Goal: Information Seeking & Learning: Get advice/opinions

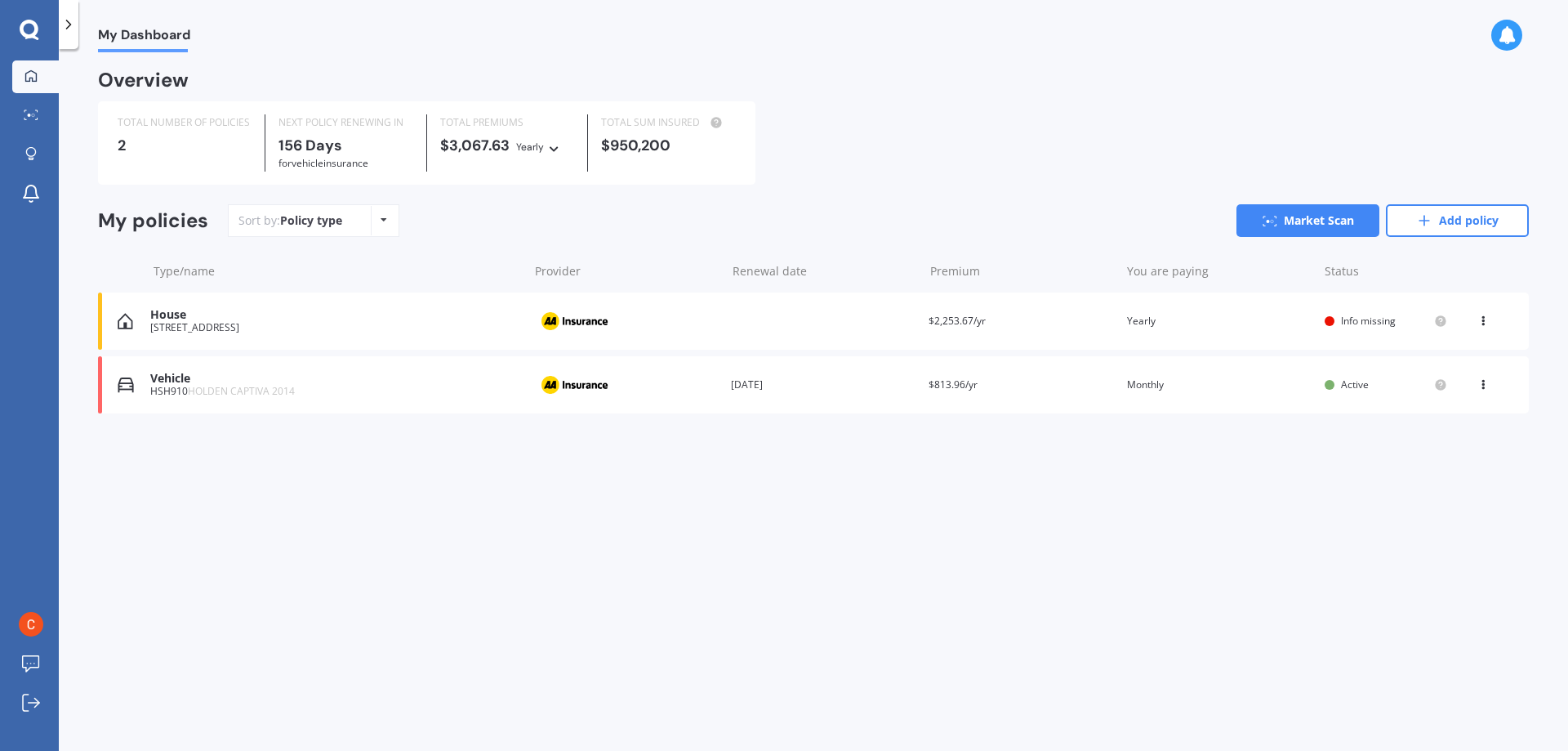
click at [662, 318] on span "Info missing" at bounding box center [1368, 321] width 55 height 14
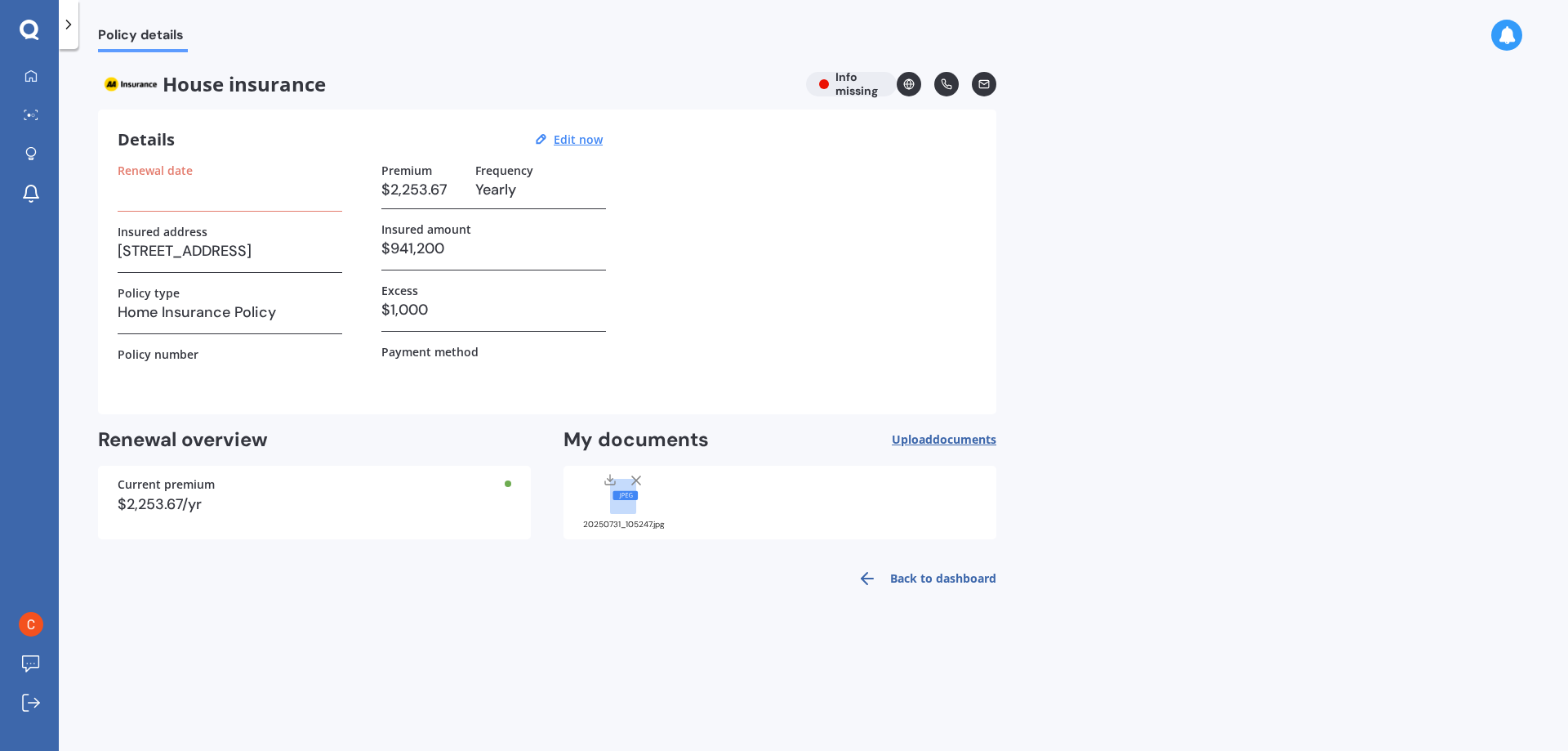
click at [160, 166] on label "Renewal date" at bounding box center [155, 171] width 75 height 14
click at [572, 138] on u "Edit now" at bounding box center [578, 140] width 49 height 16
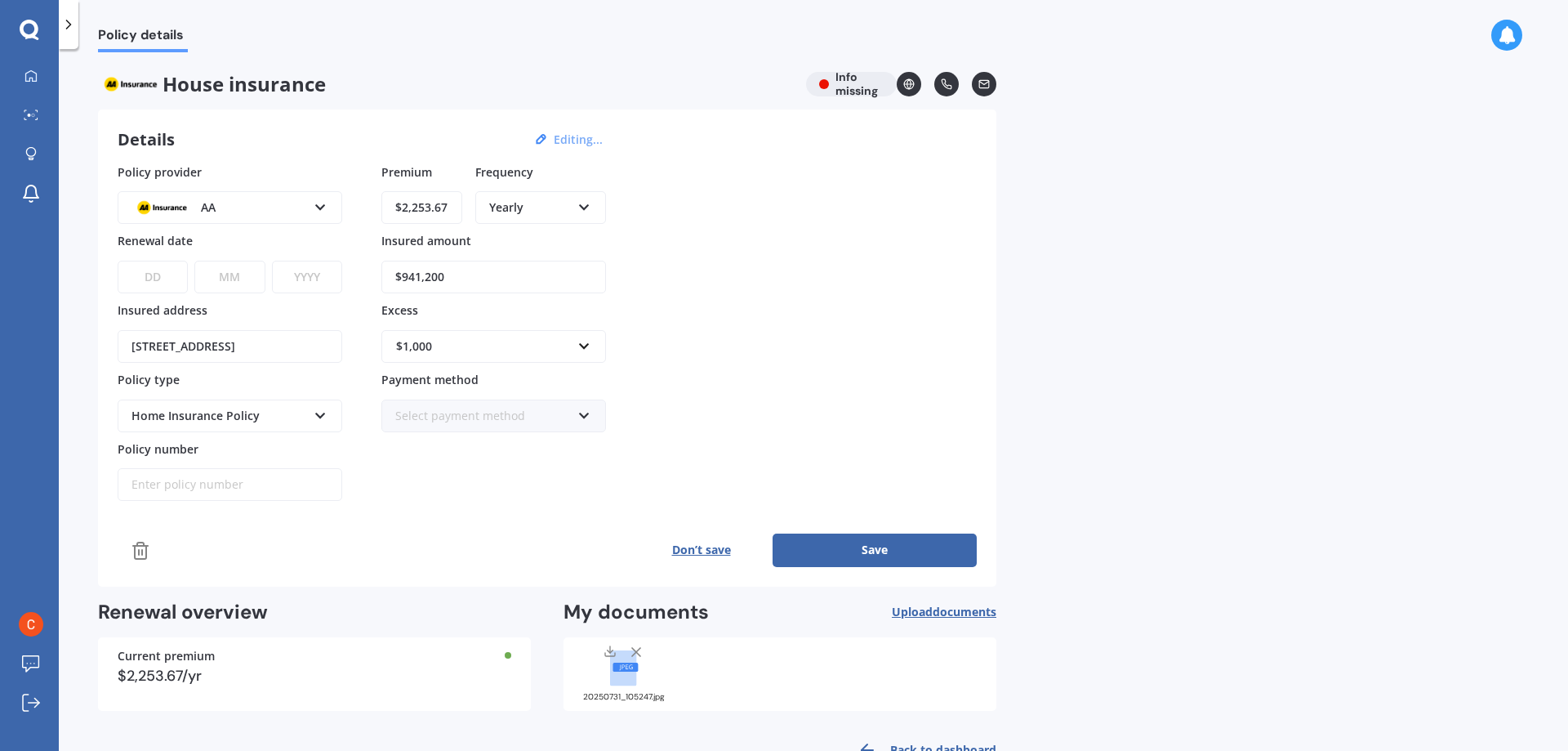
click at [168, 274] on select "DD 01 02 03 04 05 06 07 08 09 10 11 12 13 14 15 16 17 18 19 20 21 22 23 24 25 2…" at bounding box center [153, 276] width 70 height 33
select select "01"
click at [118, 260] on select "DD 01 02 03 04 05 06 07 08 09 10 11 12 13 14 15 16 17 18 19 20 21 22 23 24 25 2…" at bounding box center [153, 276] width 70 height 33
click at [239, 280] on select "MM 01 02 03 04 05 06 07 08 09 10 11 12" at bounding box center [229, 276] width 70 height 33
select select "03"
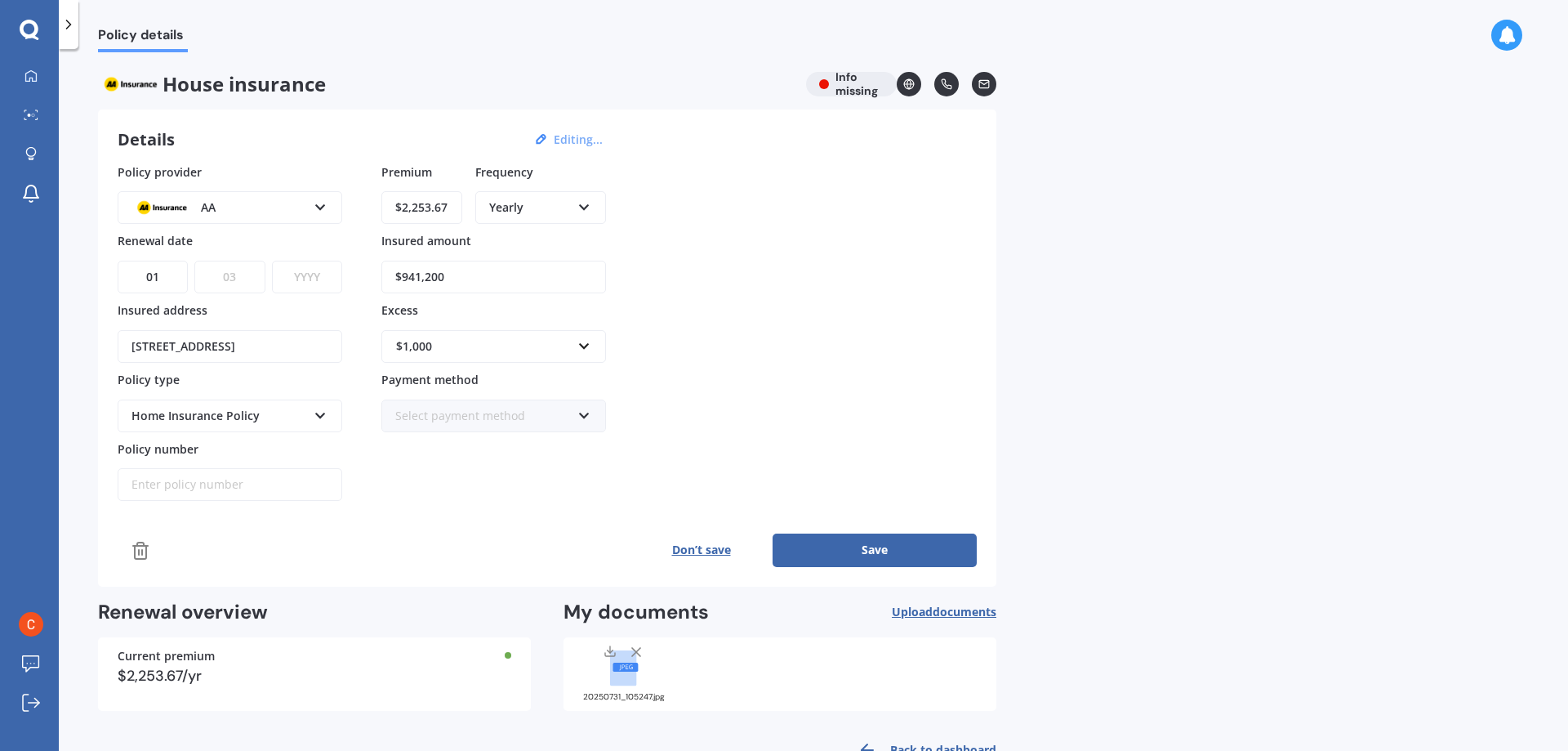
click at [194, 260] on select "MM 01 02 03 04 05 06 07 08 09 10 11 12" at bounding box center [229, 276] width 70 height 33
click at [294, 276] on select "YYYY 2027 2026 2025 2024 2023 2022 2021 2020 2019 2018 2017 2016 2015 2014 2013…" at bounding box center [307, 276] width 70 height 33
select select "2027"
click at [272, 260] on select "YYYY 2027 2026 2025 2024 2023 2022 2021 2020 2019 2018 2017 2016 2015 2014 2013…" at bounding box center [307, 276] width 70 height 33
drag, startPoint x: 881, startPoint y: 544, endPoint x: 871, endPoint y: 537, distance: 12.2
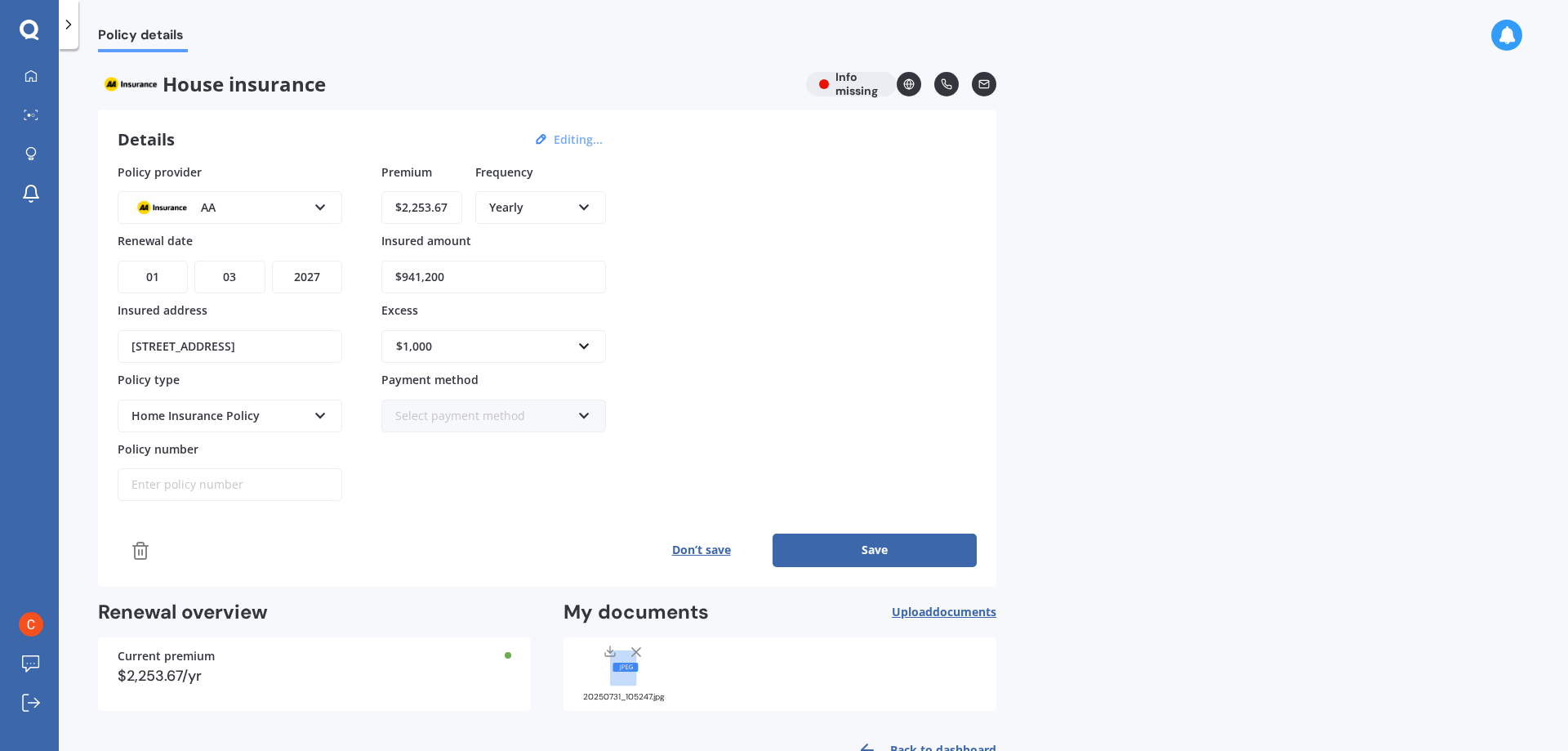
click at [662, 545] on button "Save" at bounding box center [874, 550] width 204 height 33
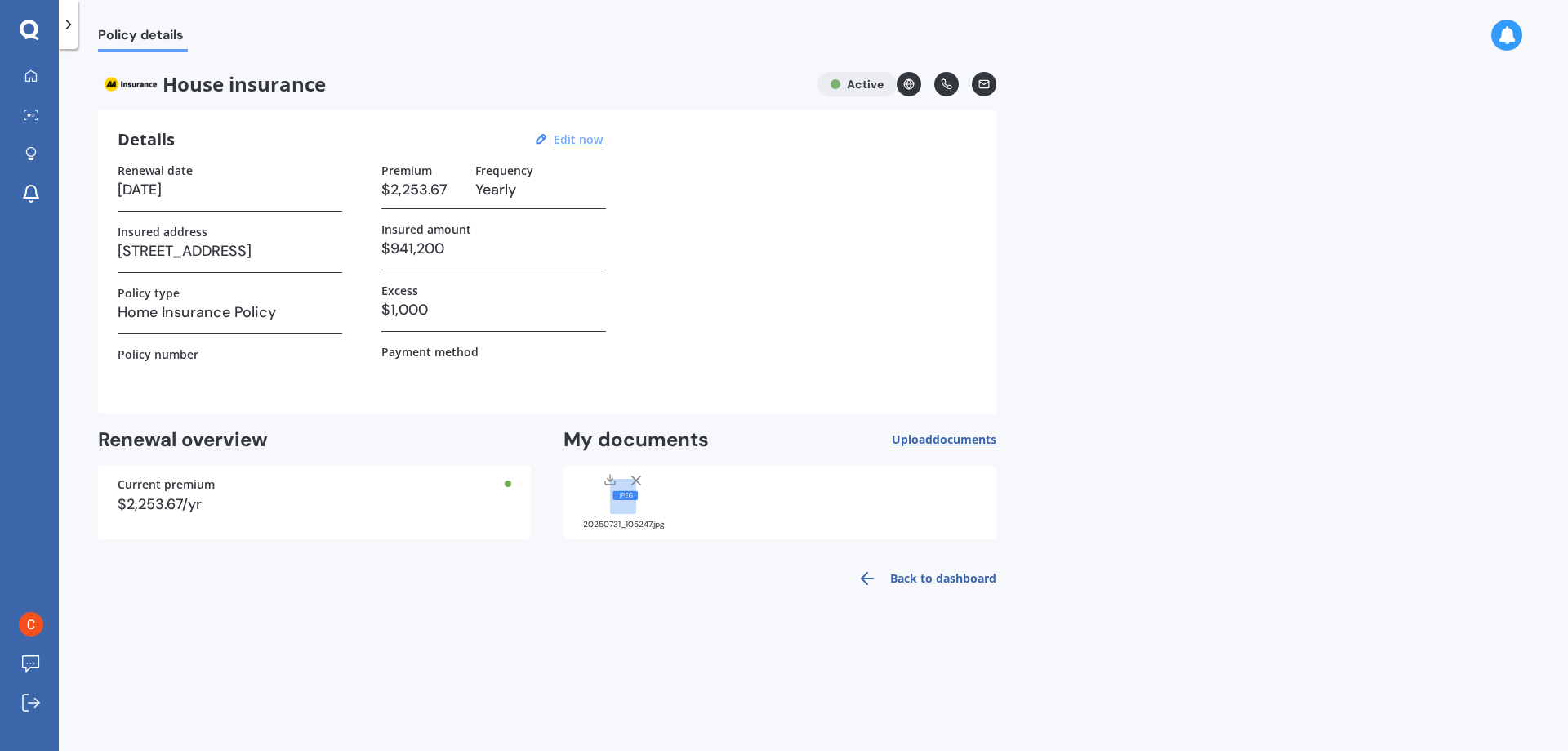
click at [662, 590] on link "Back to dashboard" at bounding box center [922, 577] width 149 height 39
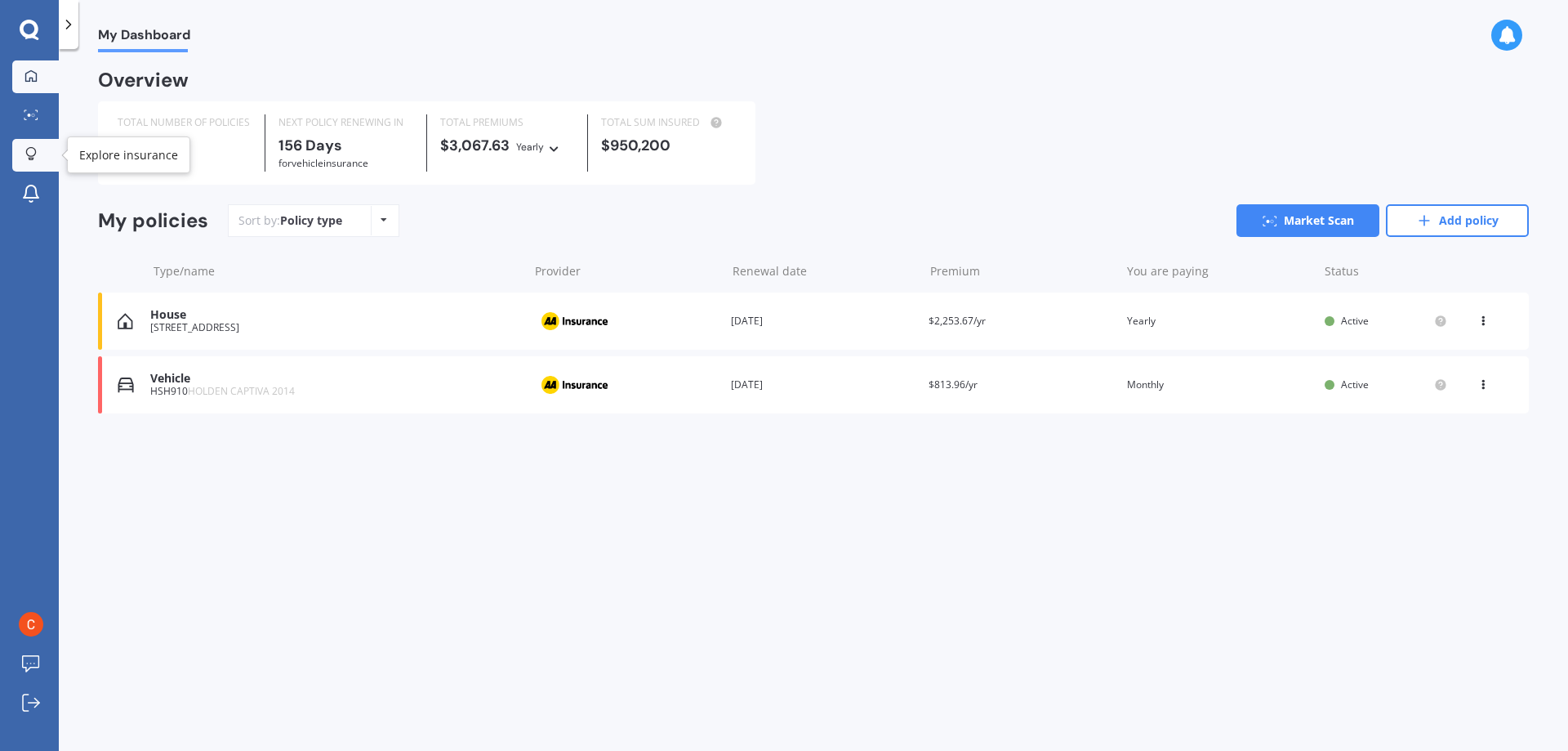
click at [34, 159] on icon at bounding box center [30, 154] width 11 height 14
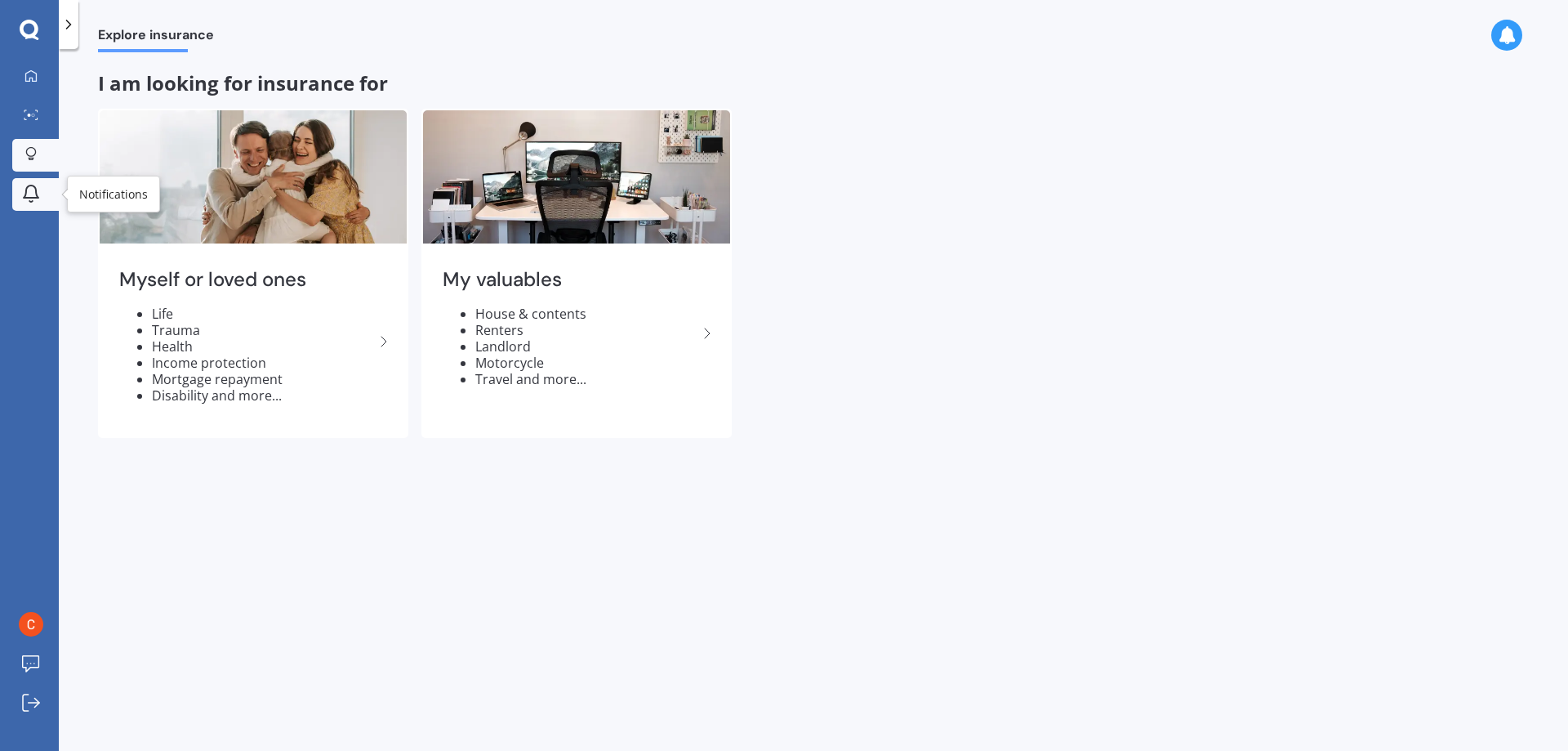
click at [28, 189] on icon at bounding box center [31, 193] width 20 height 20
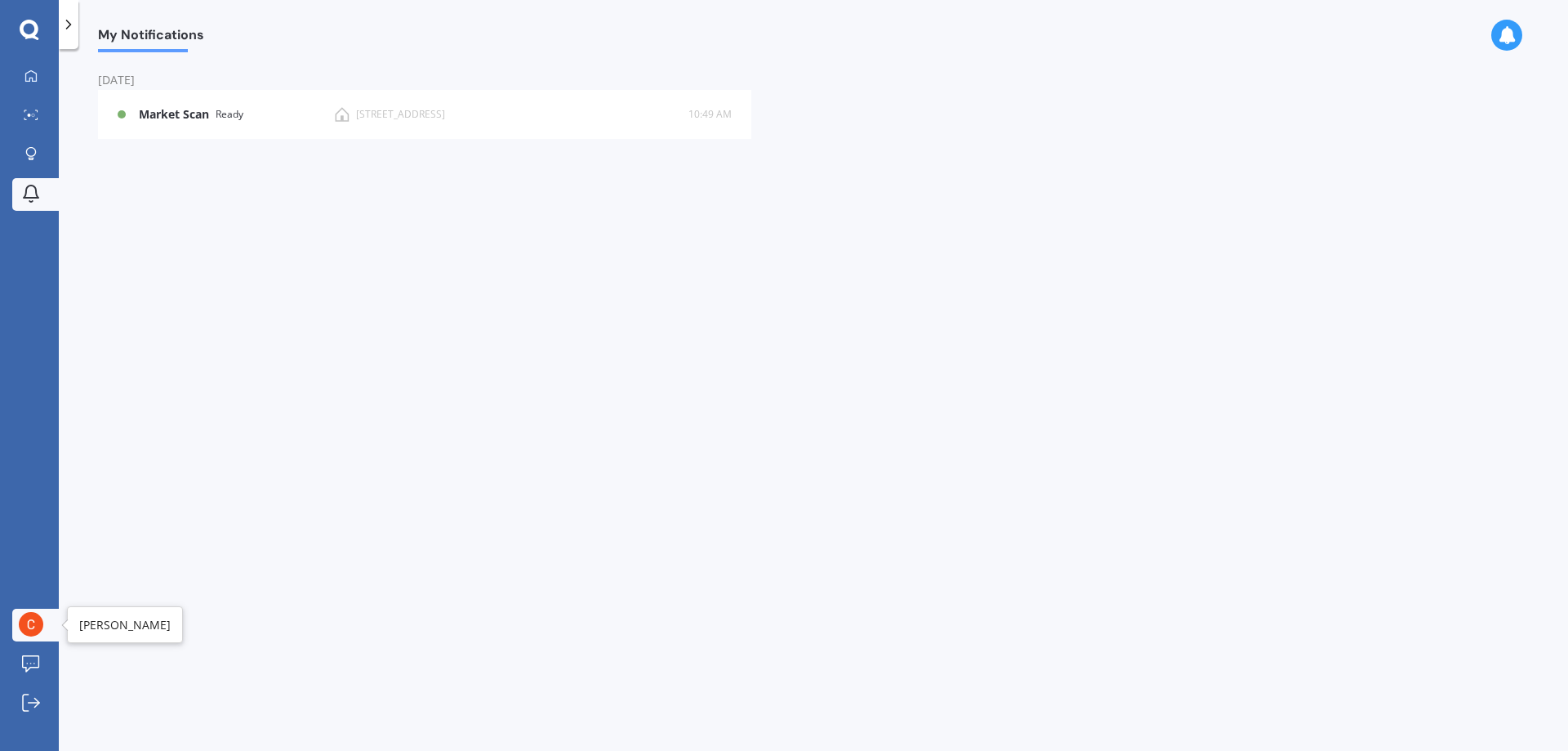
click at [32, 617] on img at bounding box center [31, 624] width 25 height 25
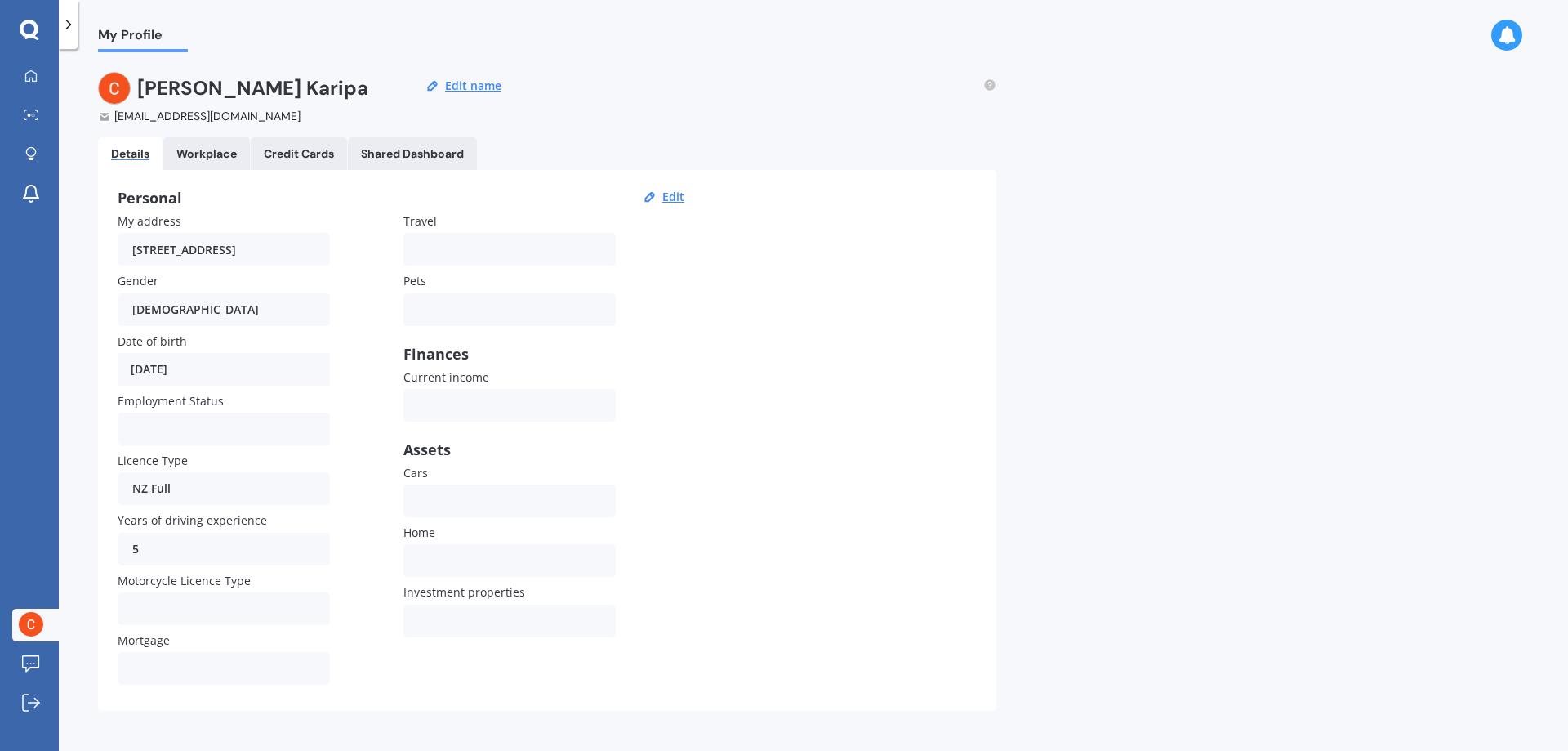
click at [662, 39] on icon at bounding box center [1507, 35] width 18 height 18
click at [21, 86] on link "My Dashboard" at bounding box center [35, 77] width 47 height 33
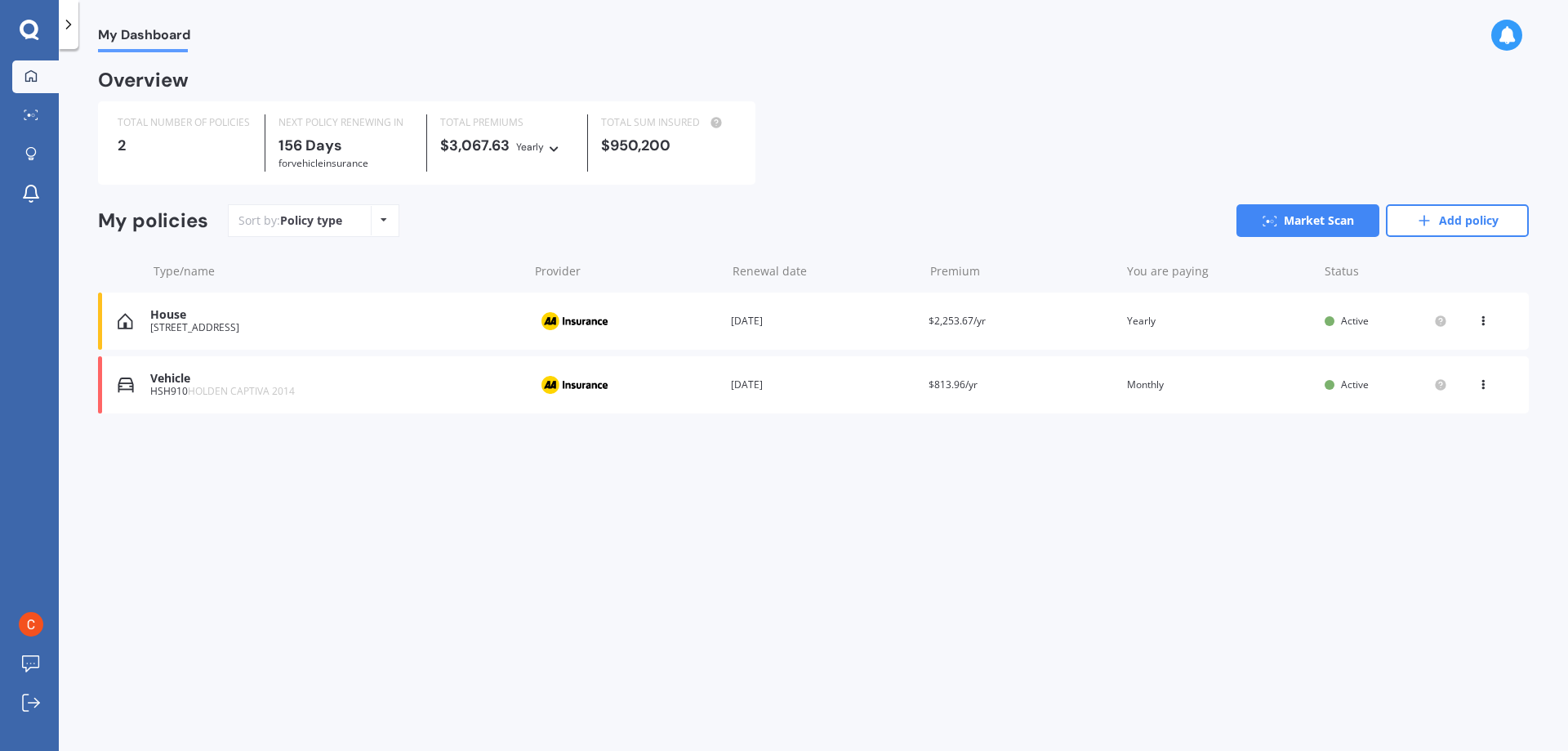
click at [662, 326] on div "View option View policy Delete" at bounding box center [1484, 321] width 15 height 16
click at [662, 508] on div "My Dashboard Overview TOTAL NUMBER OF POLICIES 2 NEXT POLICY RENEWING IN 156 Da…" at bounding box center [813, 403] width 1509 height 702
type textarea "I'm attempting to change house policy to another"
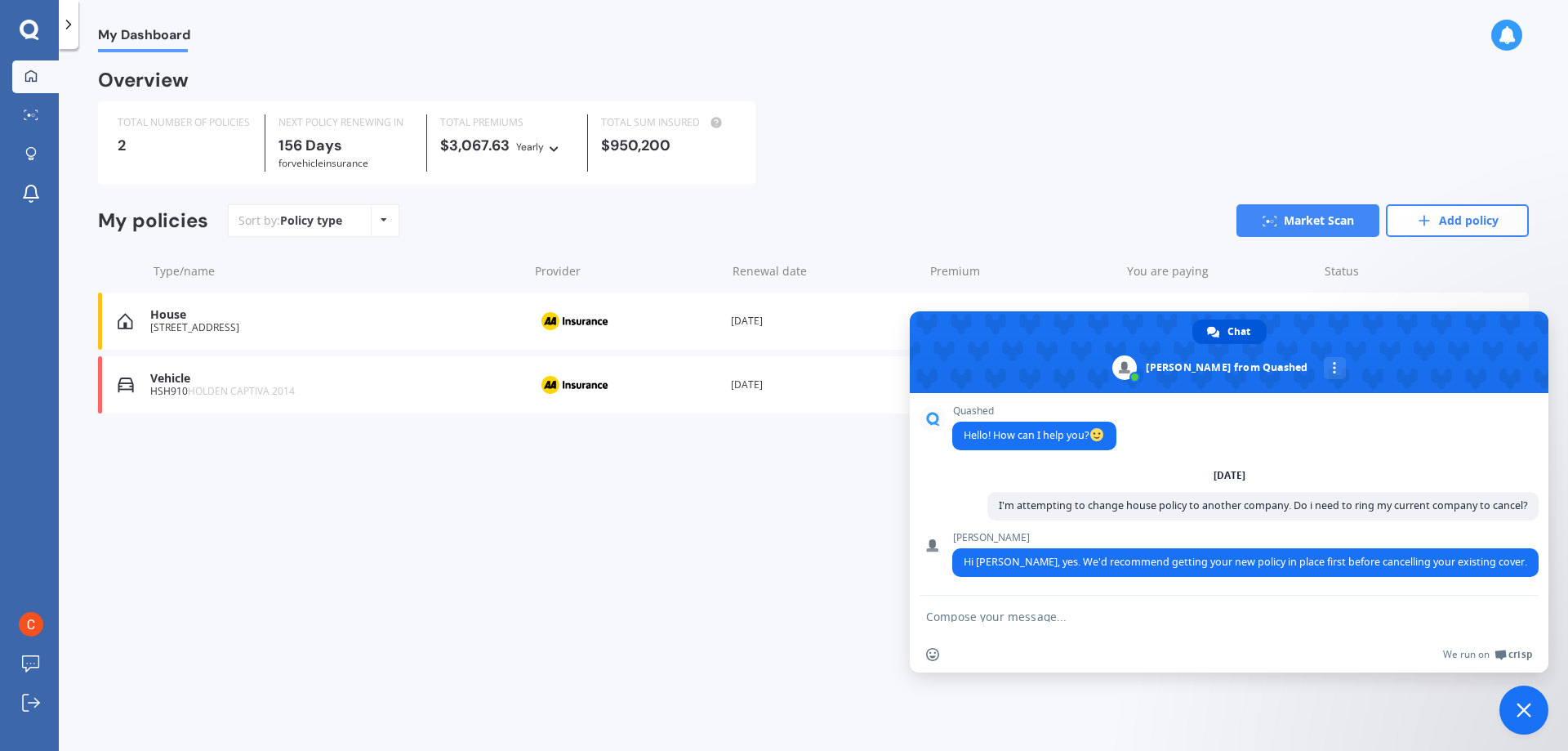
type textarea "So in terms of the start d"
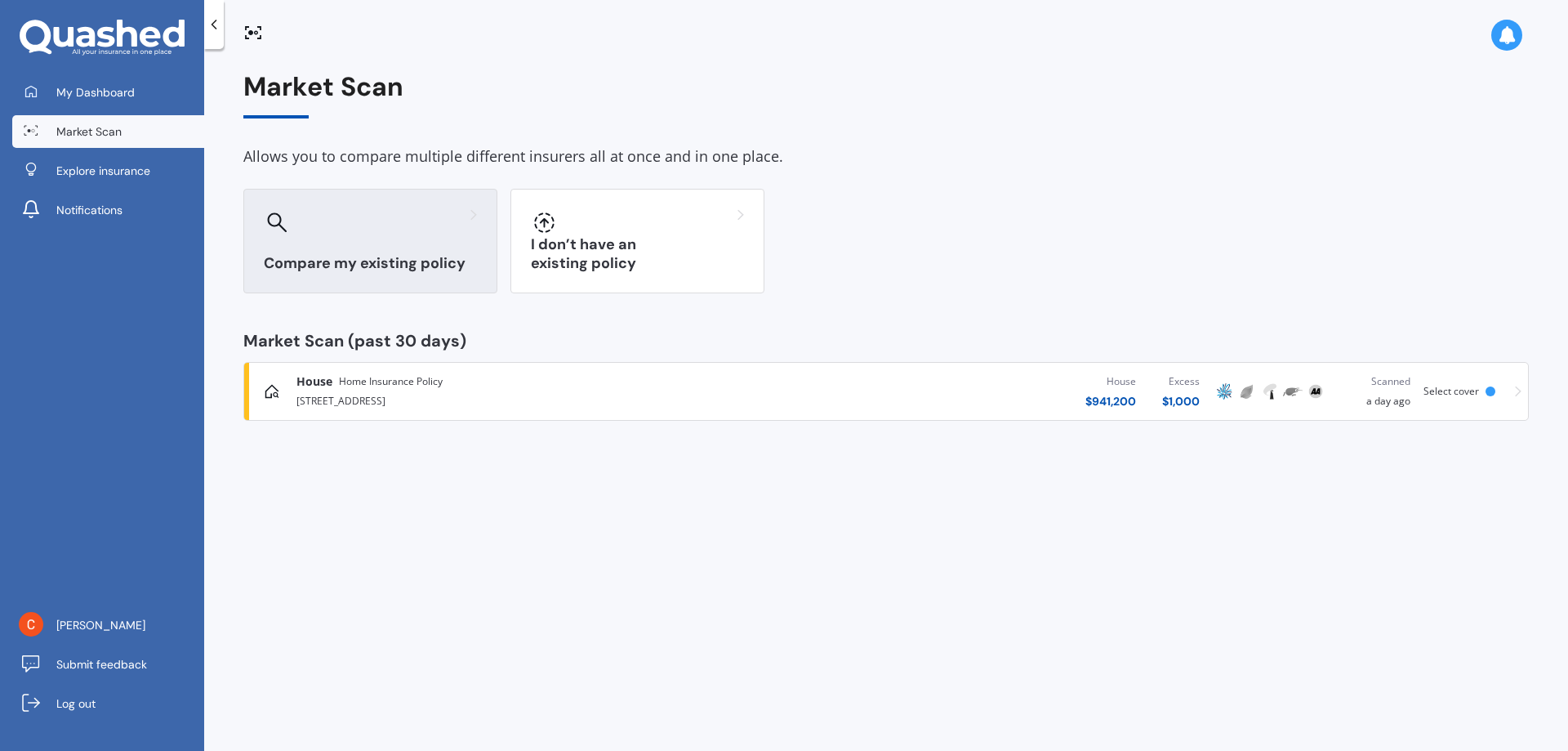
click at [455, 276] on div "Compare my existing policy" at bounding box center [370, 240] width 254 height 105
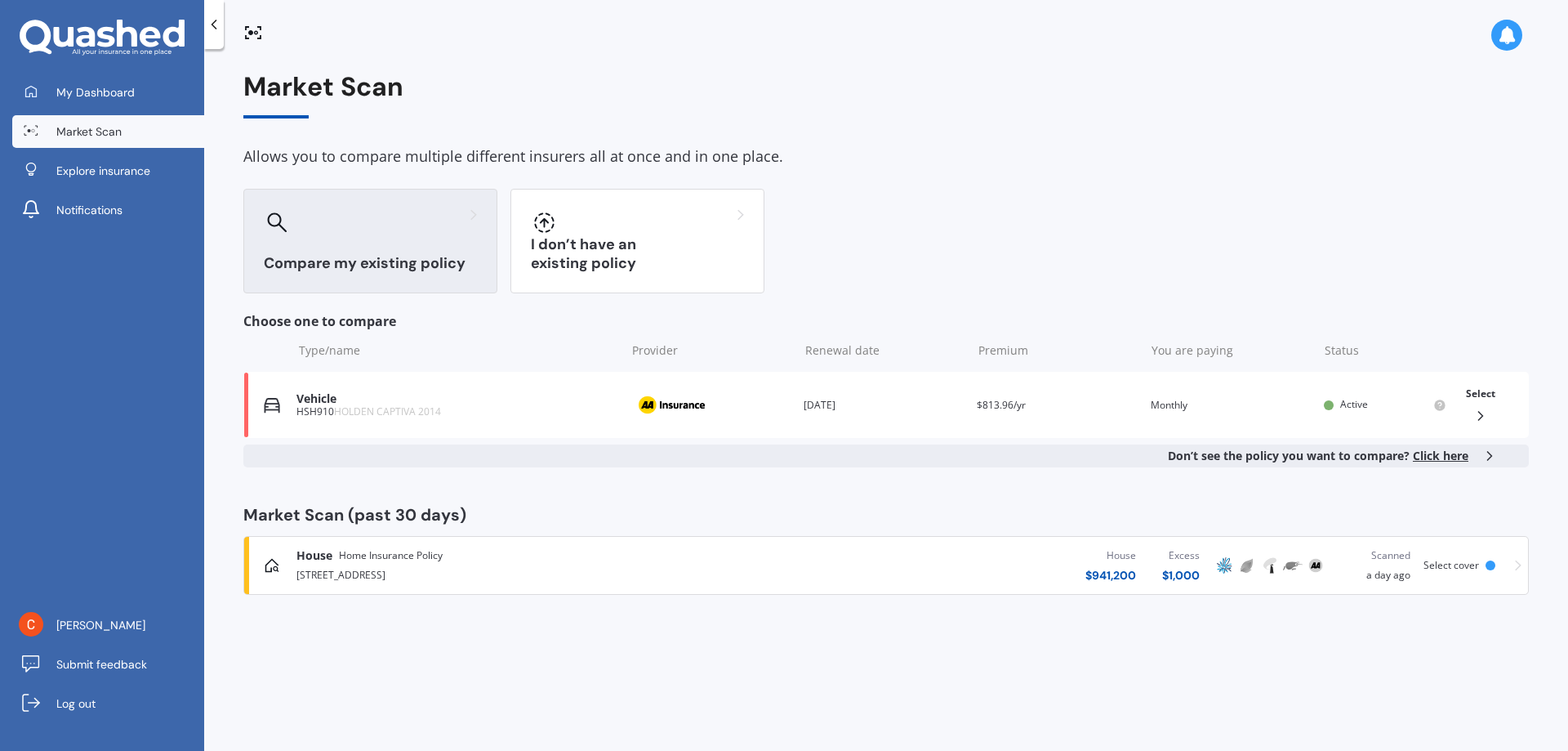
click at [335, 563] on div "House Home Insurance Policy" at bounding box center [369, 556] width 147 height 16
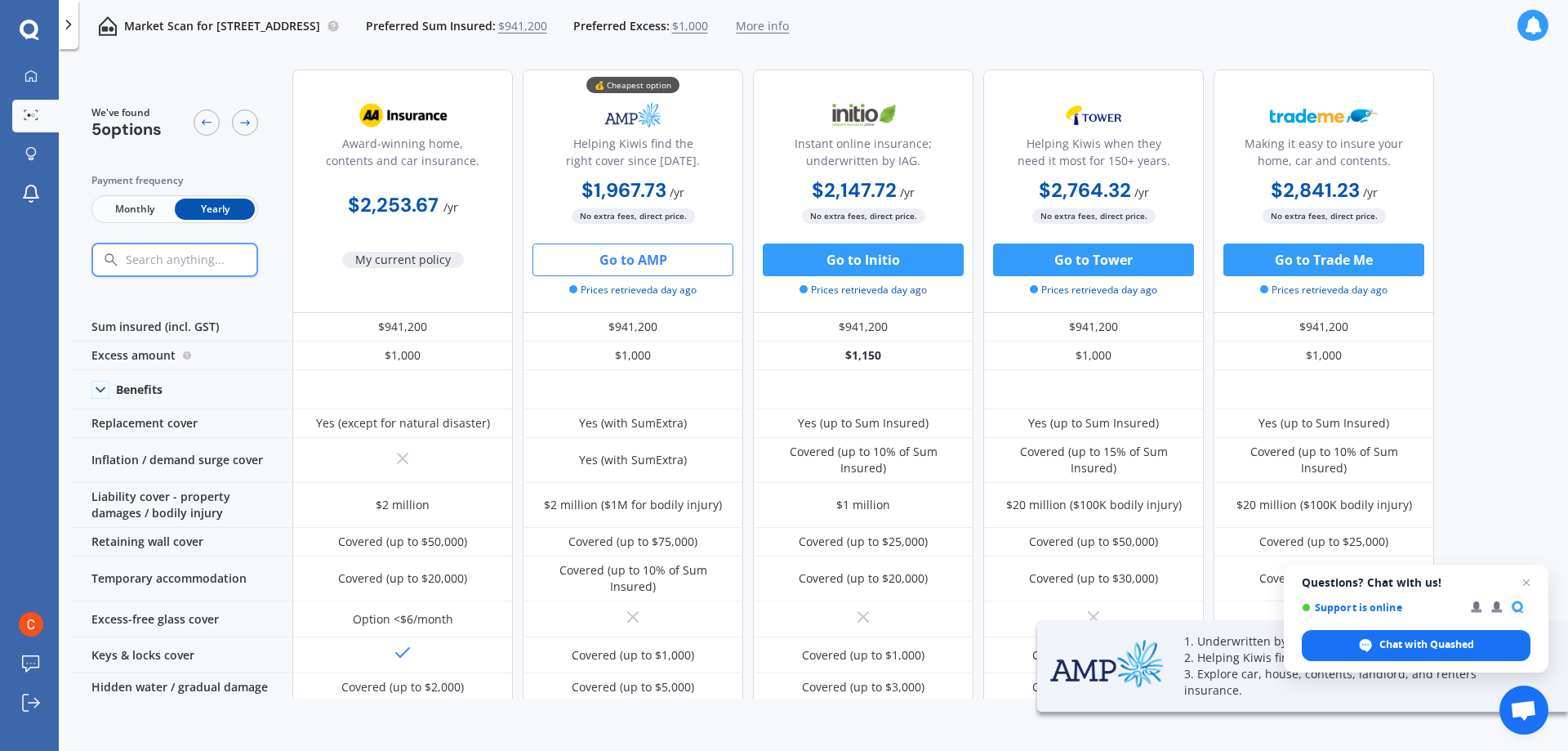
click at [657, 259] on button "Go to AMP" at bounding box center [633, 259] width 201 height 33
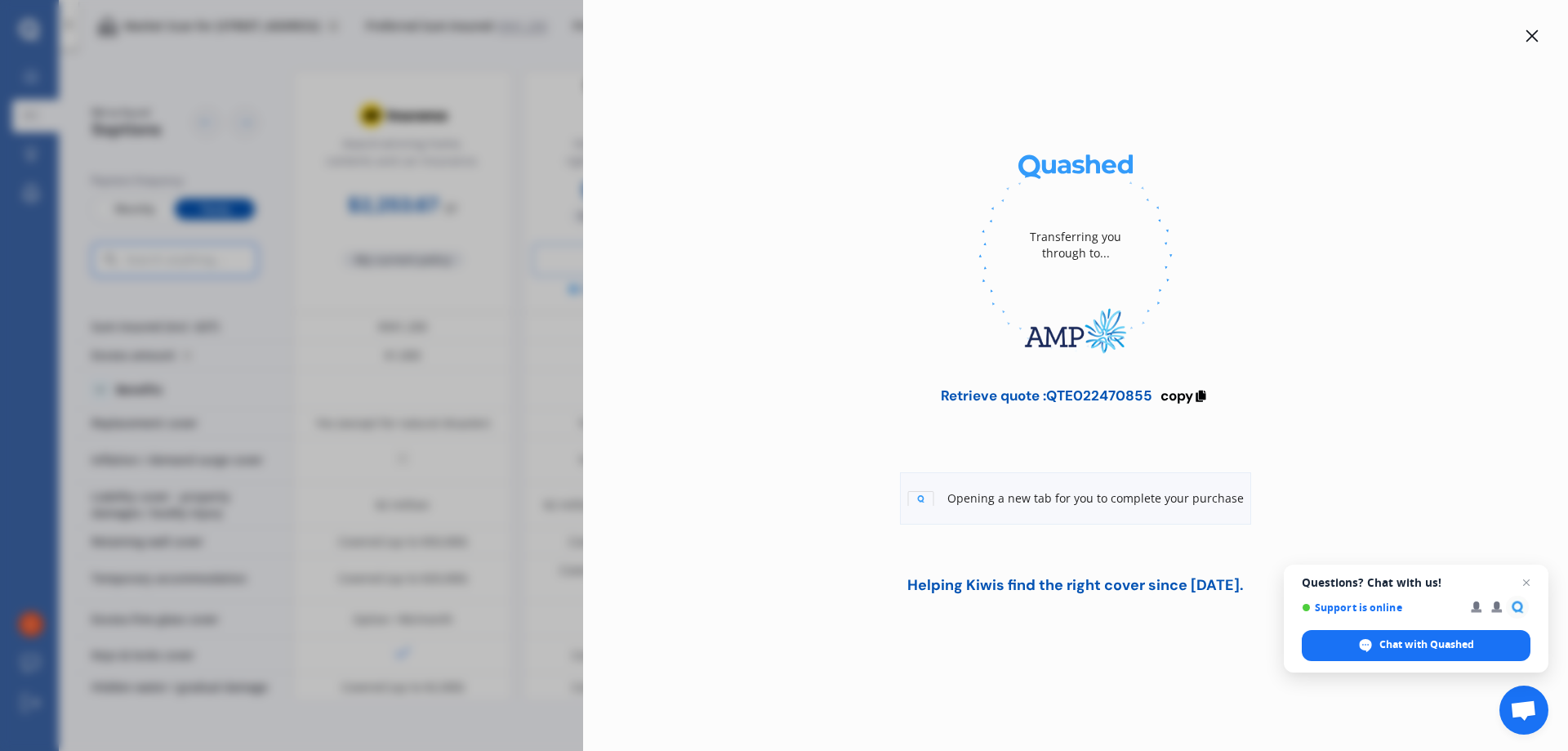
drag, startPoint x: 1051, startPoint y: 398, endPoint x: 1056, endPoint y: 595, distance: 197.1
click at [1104, 396] on div "Retrieve quote : QTE022470855" at bounding box center [1047, 395] width 211 height 16
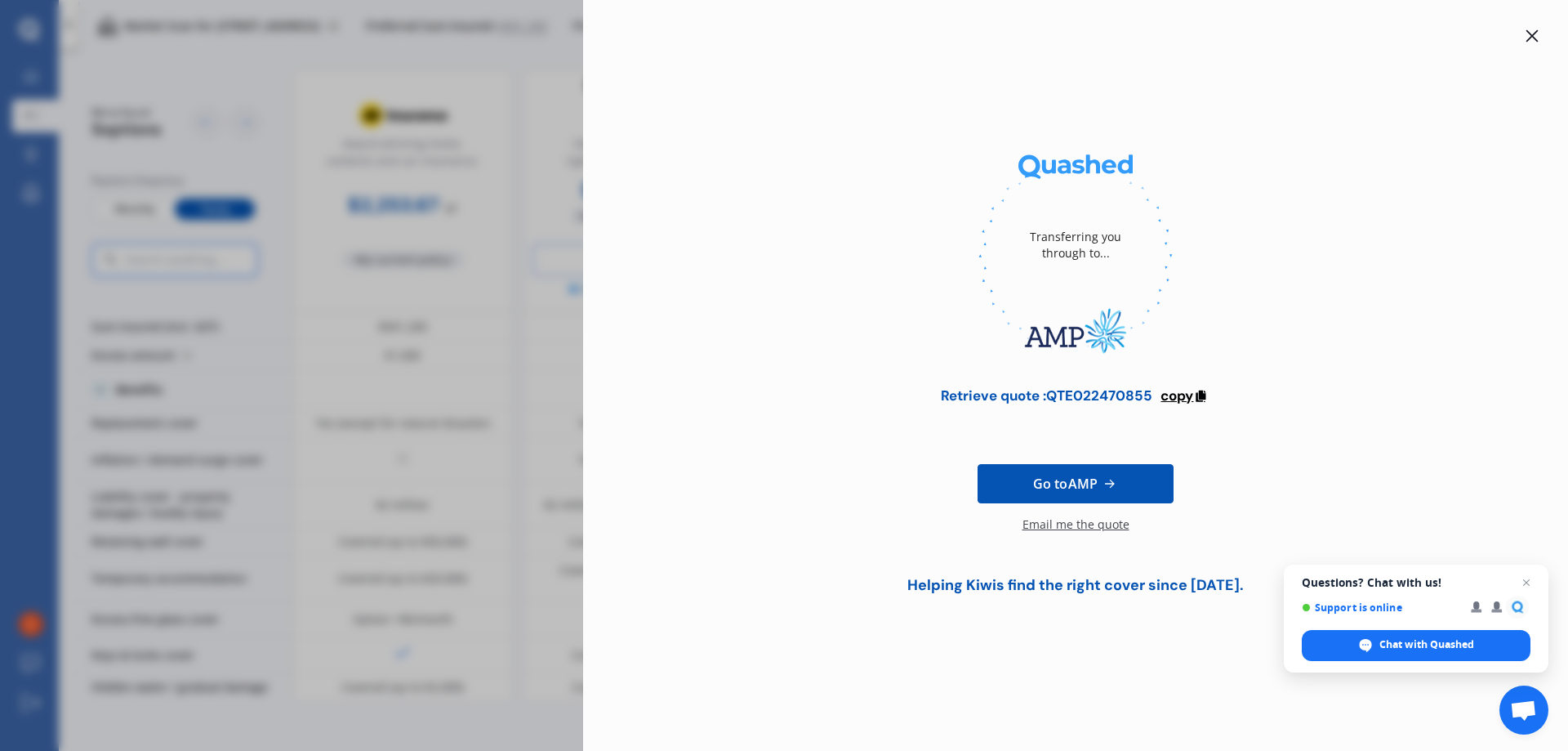
click at [1172, 396] on span "copy" at bounding box center [1176, 396] width 33 height 18
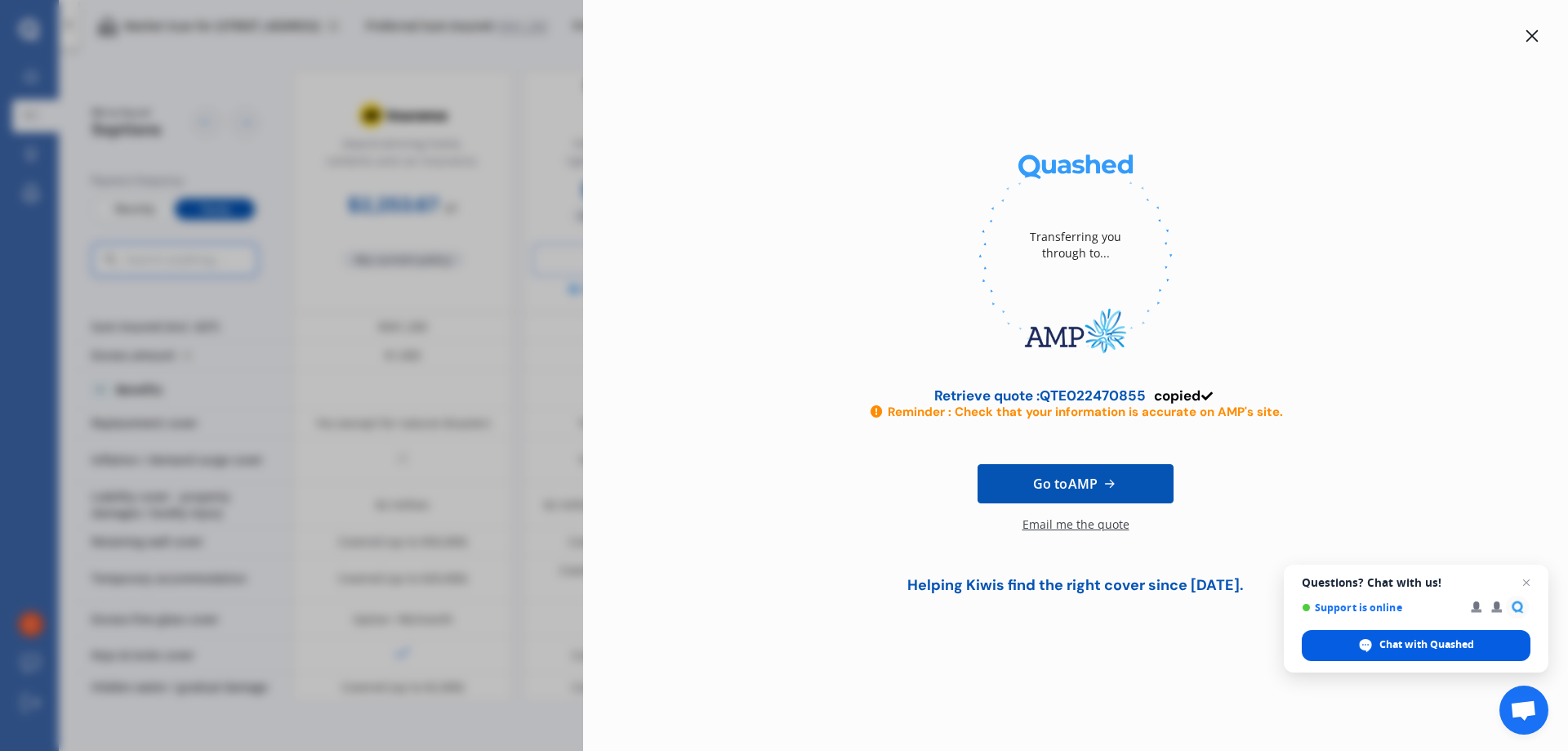
click at [1440, 654] on div "Chat with Quashed" at bounding box center [1415, 645] width 228 height 31
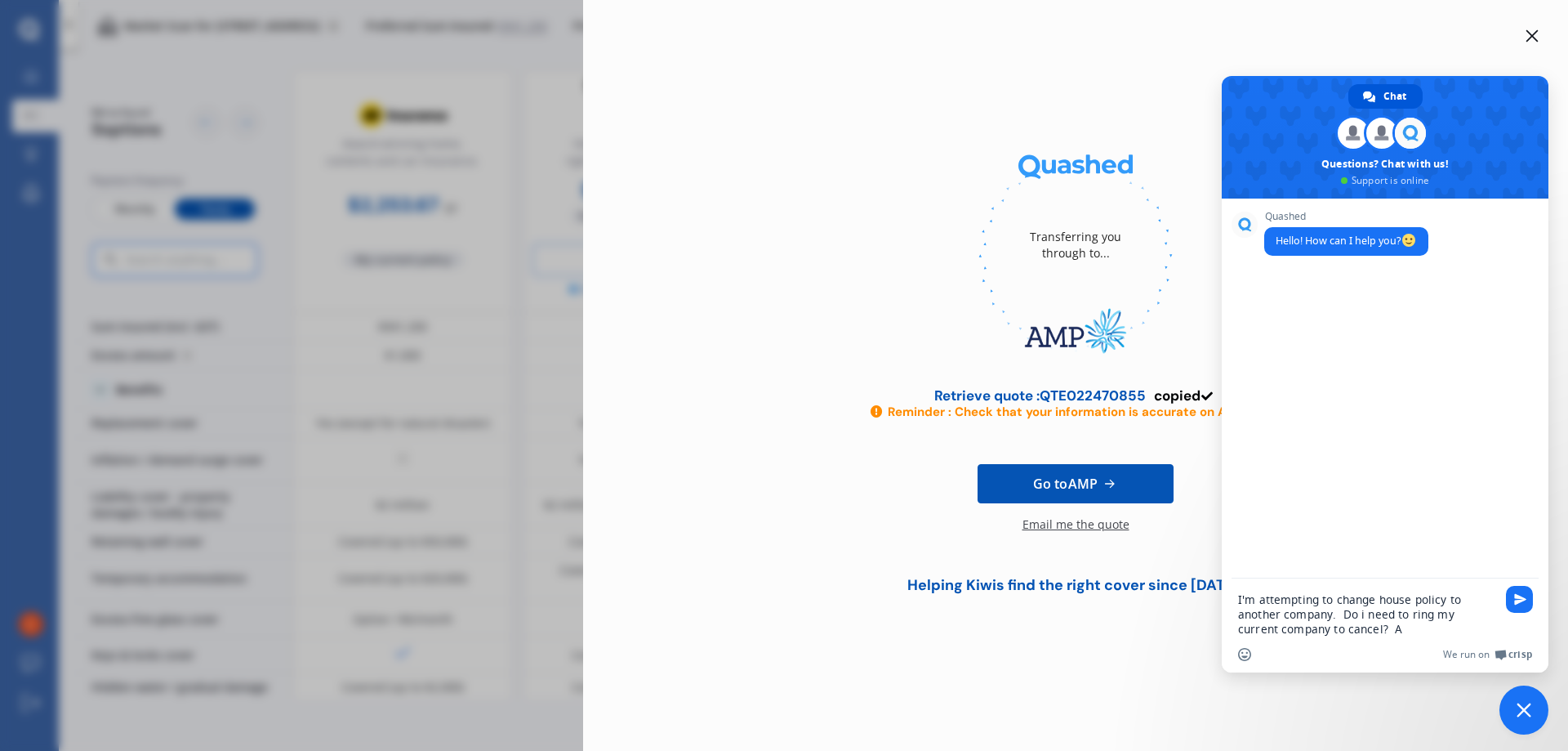
type textarea "I'm attempting to change house policy to another company. Do i need to ring my …"
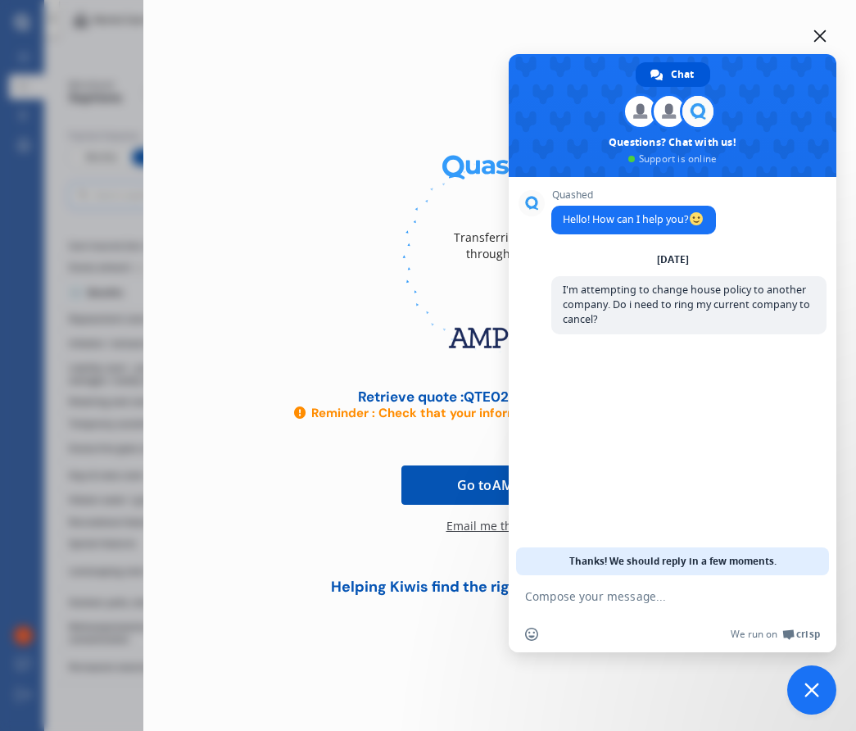
click at [1, 94] on div "Transferring you through to... Retrieve quote : QTE022470855 copied Reminder : …" at bounding box center [428, 365] width 856 height 731
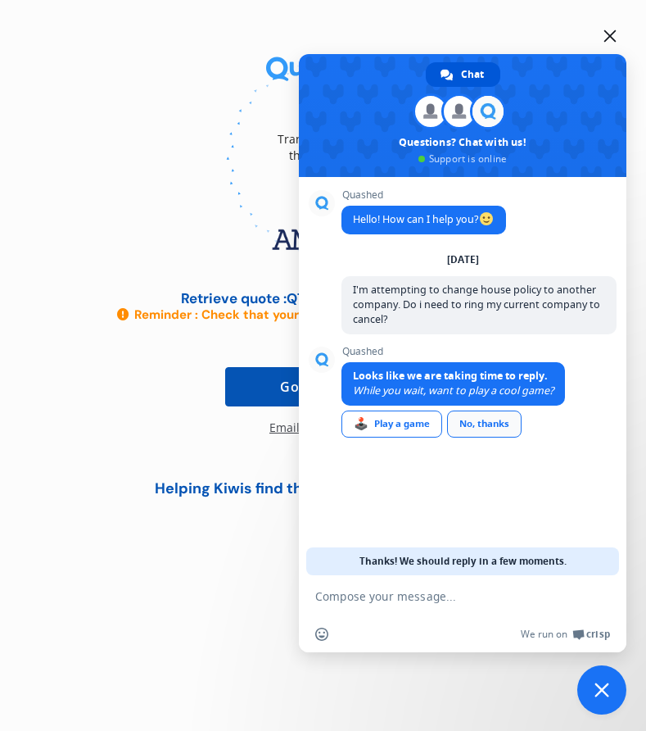
click at [489, 424] on div "No, thanks" at bounding box center [484, 424] width 75 height 27
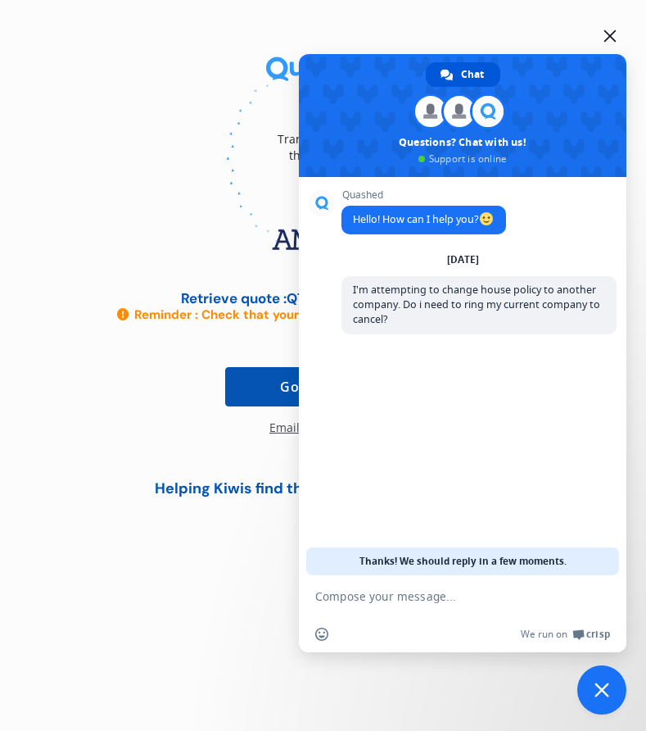
click at [162, 243] on div at bounding box center [323, 158] width 607 height 225
click at [162, 33] on div at bounding box center [310, 36] width 620 height 20
drag, startPoint x: 558, startPoint y: 57, endPoint x: 358, endPoint y: 88, distance: 202.3
click at [358, 88] on span at bounding box center [463, 115] width 328 height 123
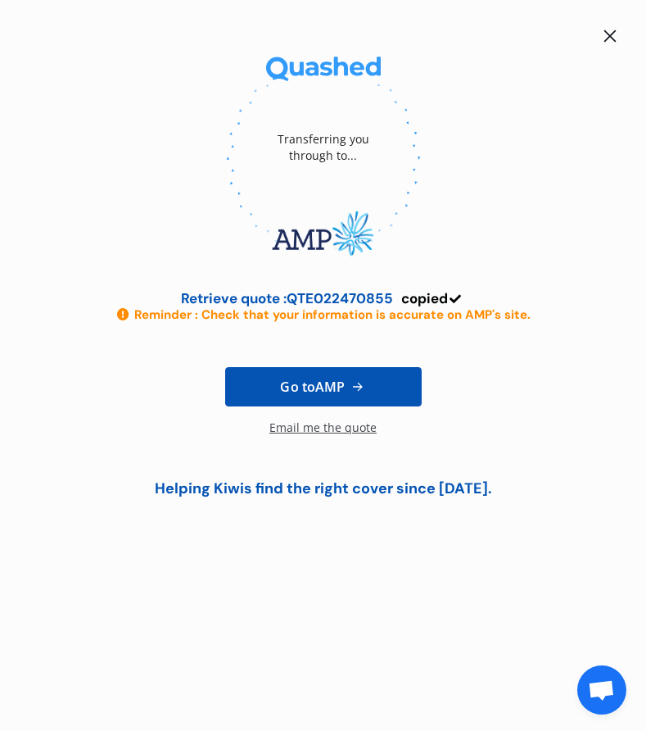
click at [594, 683] on span "Open chat" at bounding box center [601, 691] width 27 height 23
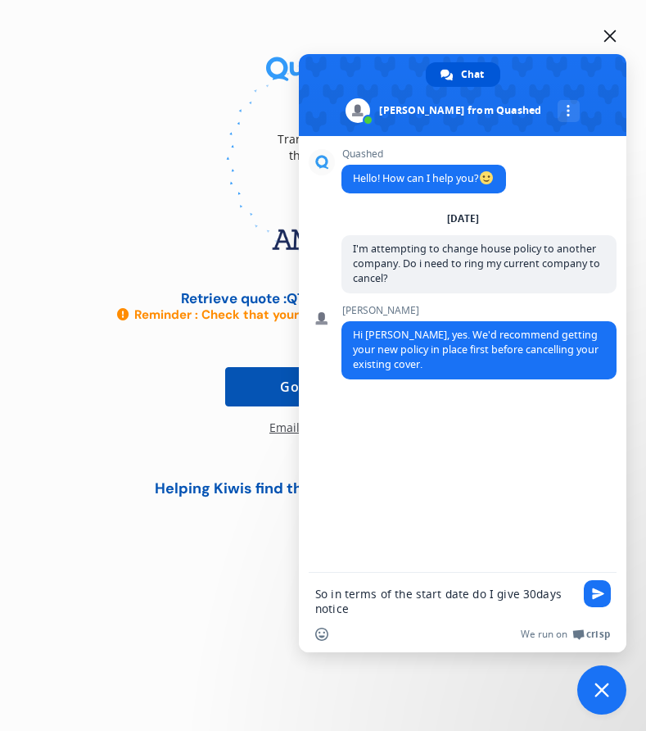
type textarea "So in terms of the start date do I give 30days notice?"
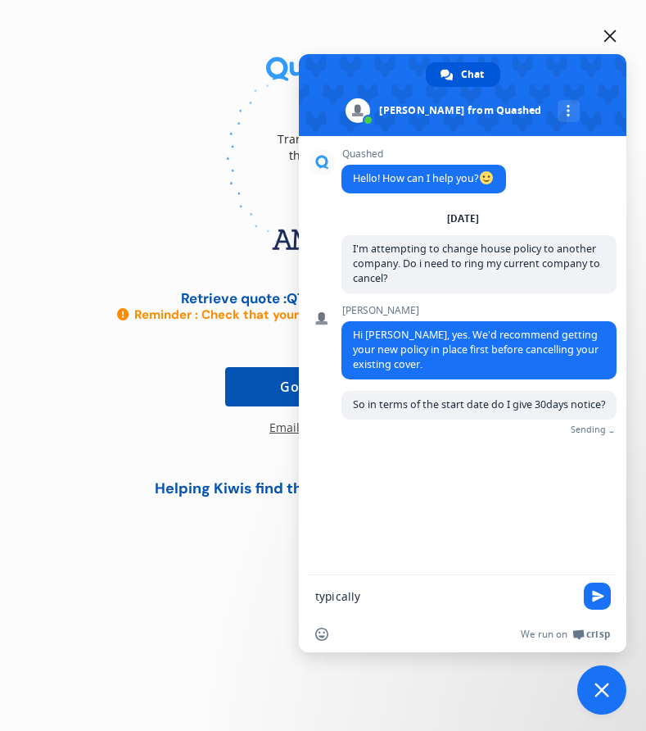
type textarea "typically?"
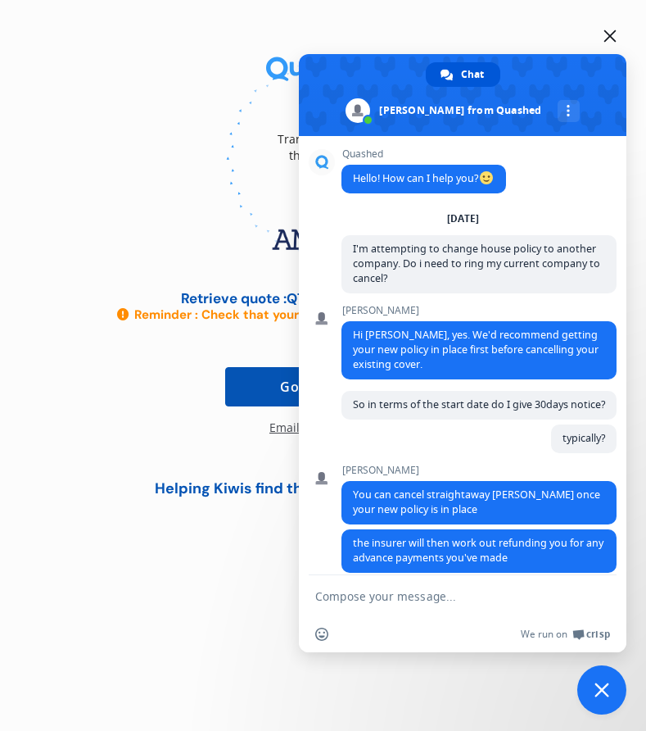
scroll to position [31, 0]
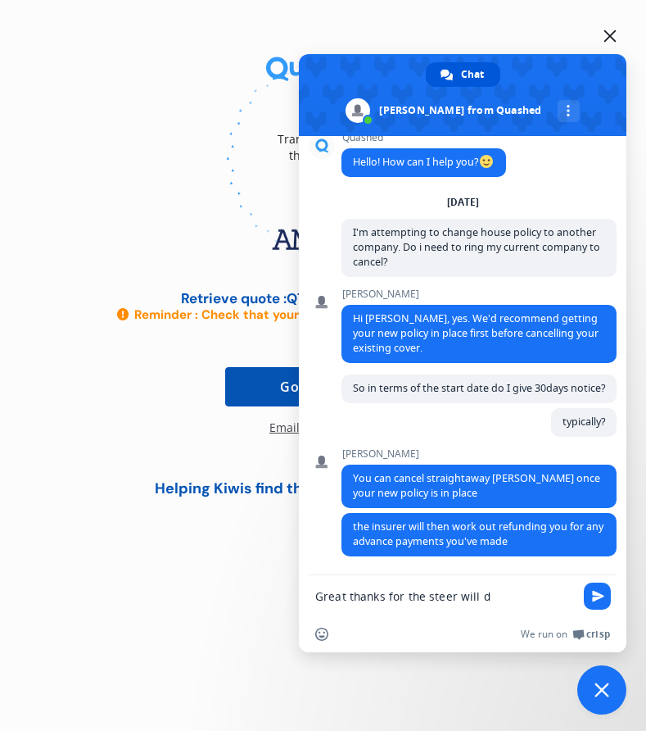
type textarea "Great thanks for the steer will do"
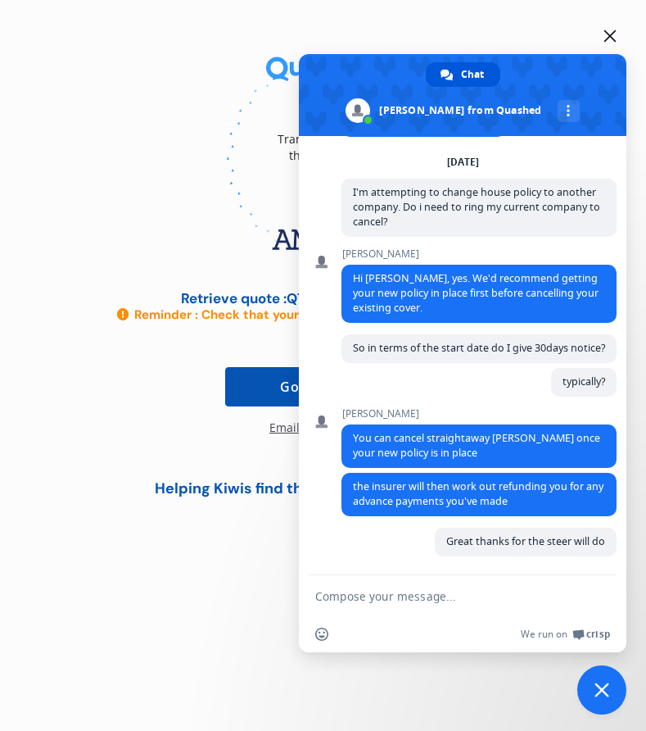
scroll to position [71, 0]
click at [171, 411] on div "Go to AMP Email me the quote" at bounding box center [323, 401] width 607 height 157
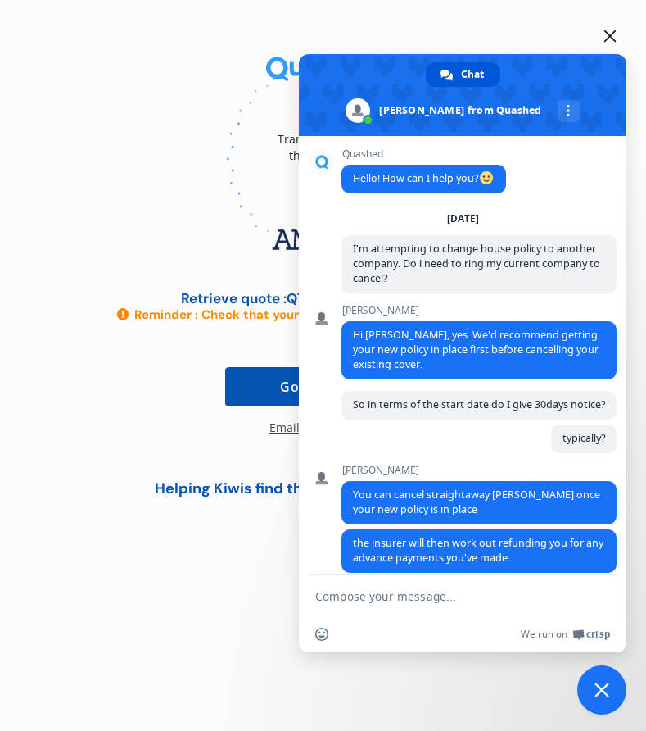
click at [554, 29] on div at bounding box center [310, 36] width 620 height 20
click at [608, 39] on icon at bounding box center [611, 36] width 12 height 12
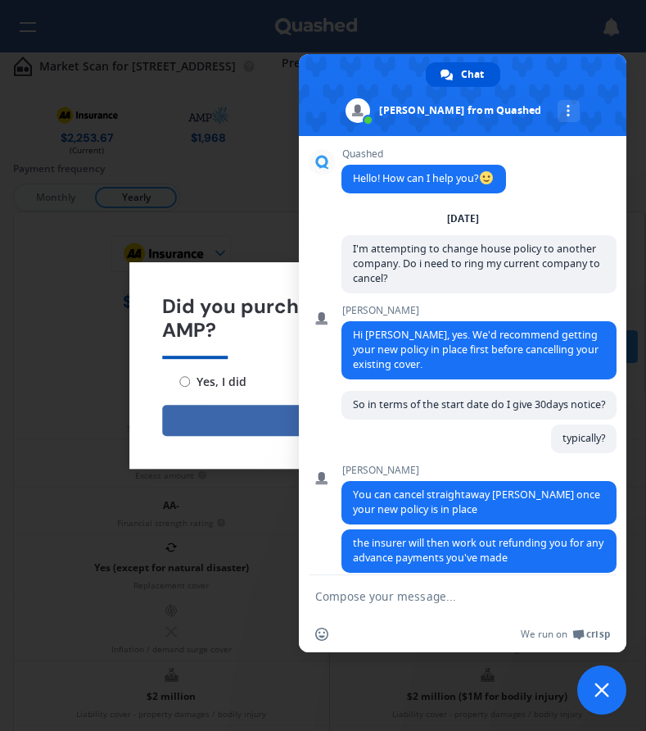
click at [592, 84] on span at bounding box center [463, 95] width 328 height 82
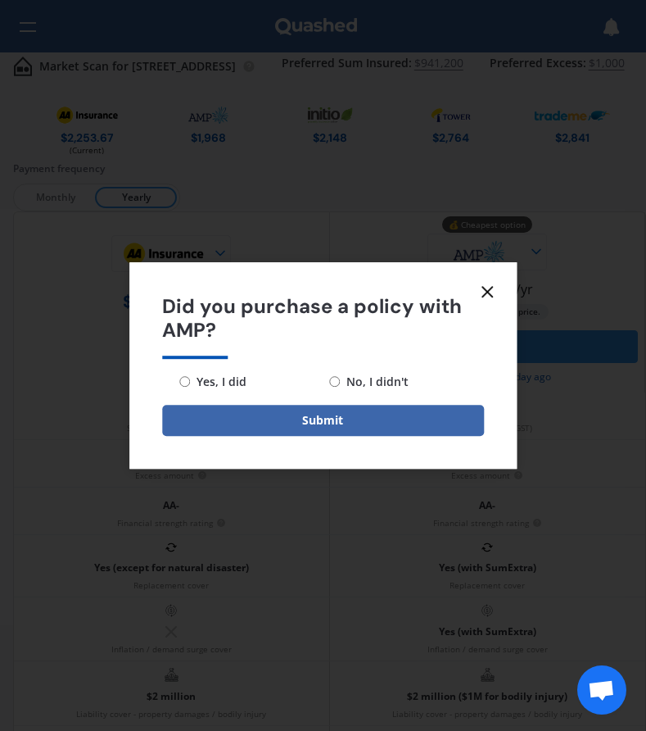
click at [493, 284] on icon at bounding box center [488, 292] width 20 height 20
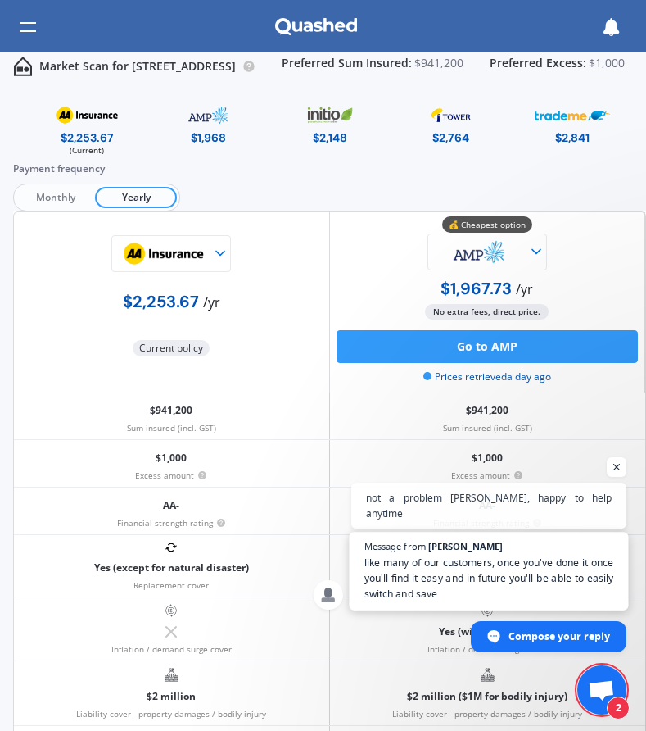
click at [468, 590] on span "like many of our customers, once you've done it once you'll find it easy and in…" at bounding box center [490, 579] width 250 height 48
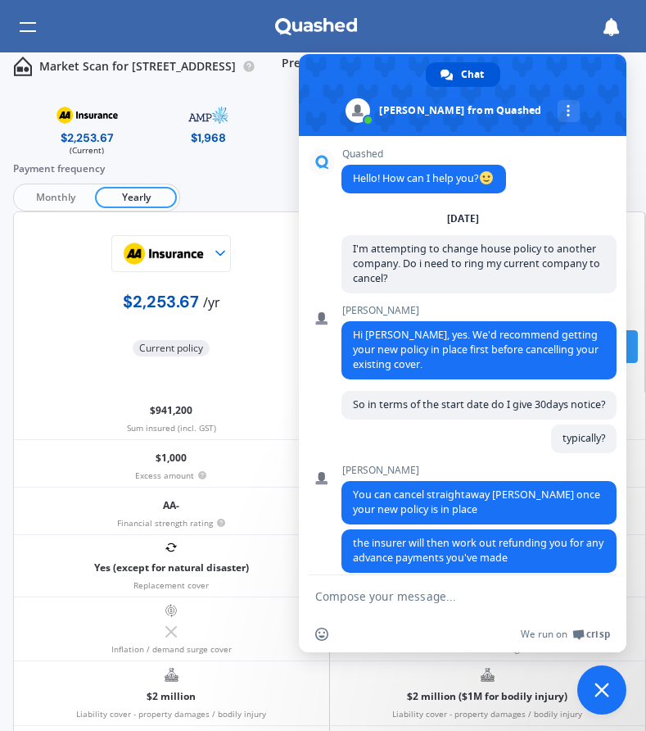
scroll to position [191, 0]
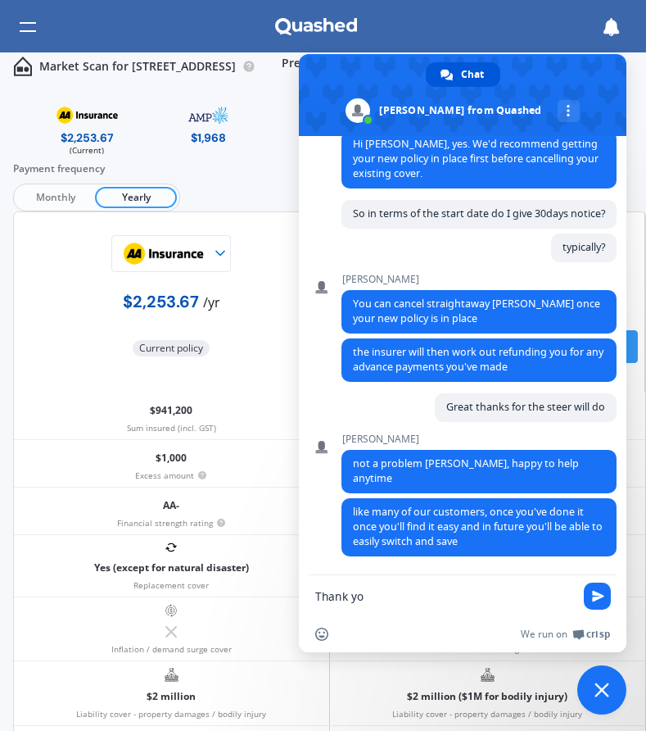
type textarea "Thank you"
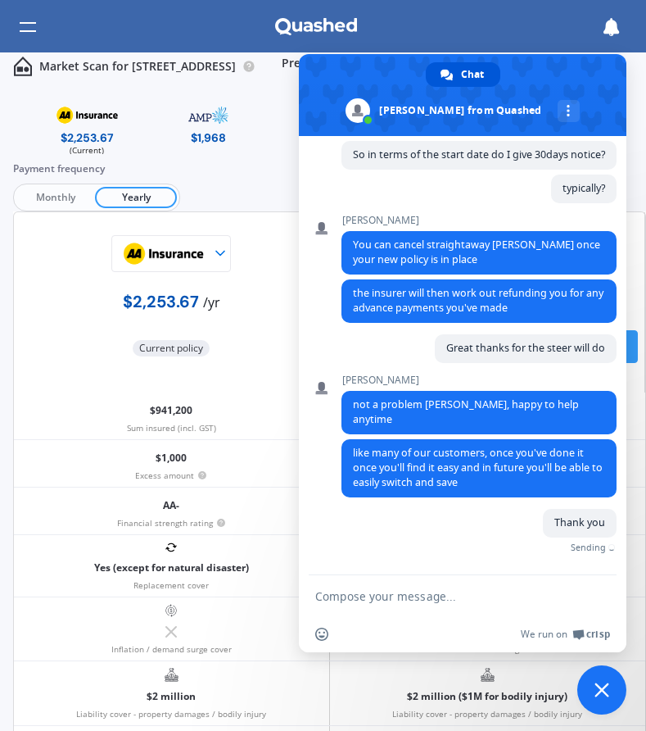
scroll to position [231, 0]
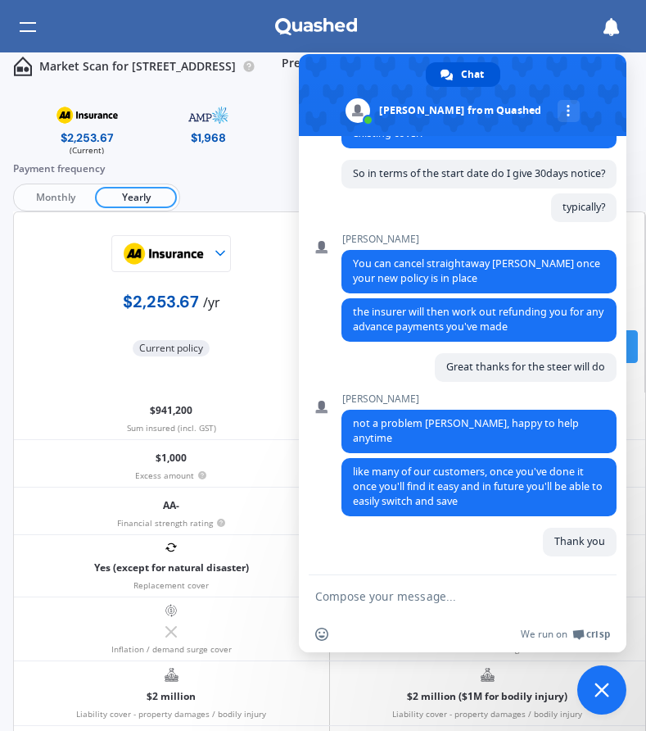
click at [485, 546] on div "Thank you A few seconds ago" at bounding box center [479, 551] width 275 height 47
